Goal: Check status: Check status

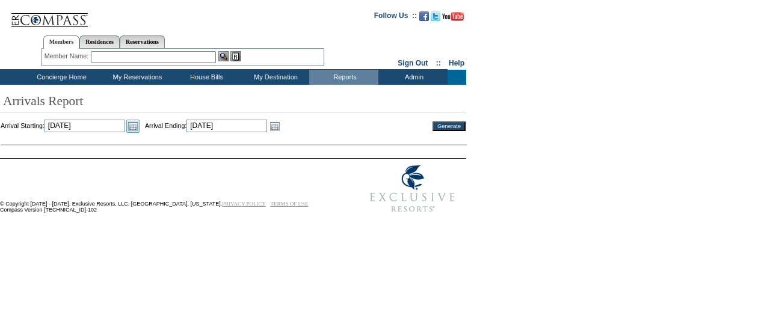
click at [140, 126] on link "Open the calendar popup." at bounding box center [132, 126] width 13 height 13
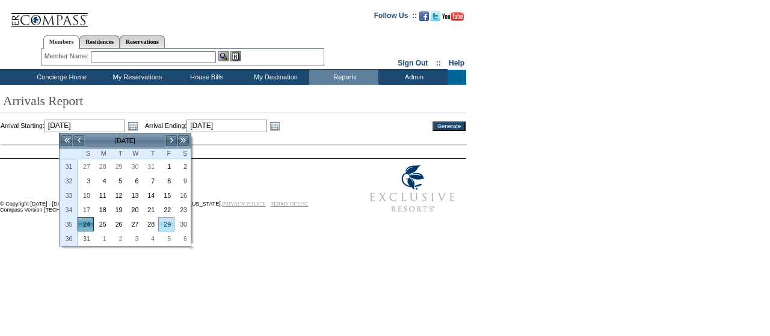
click at [165, 221] on link "29" at bounding box center [166, 224] width 15 height 13
type input "[DATE]"
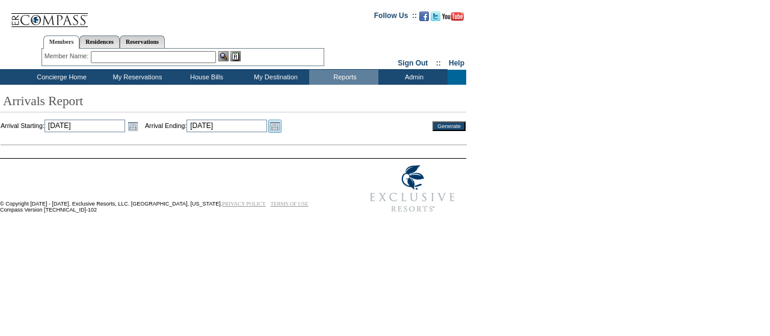
click at [281, 123] on link "Open the calendar popup." at bounding box center [274, 126] width 13 height 13
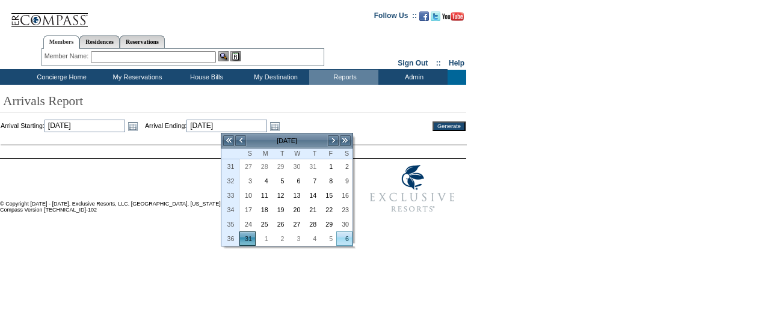
click at [346, 238] on link "6" at bounding box center [344, 238] width 15 height 13
type input "[DATE]"
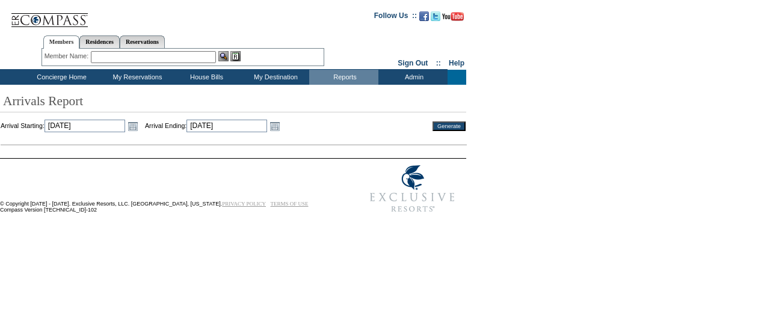
click at [449, 126] on input "Generate" at bounding box center [448, 126] width 33 height 10
